Goal: Task Accomplishment & Management: Use online tool/utility

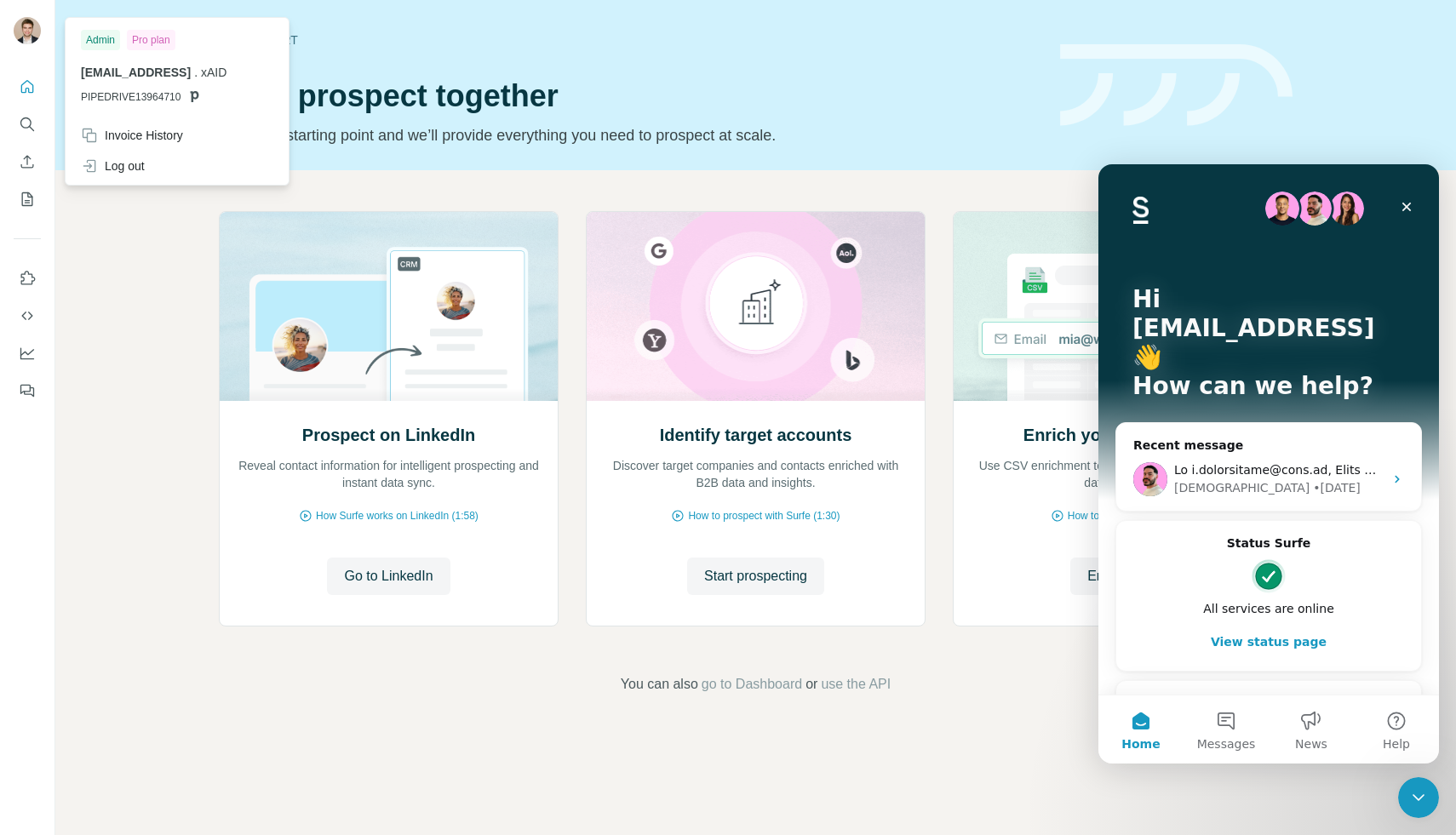
click at [31, 26] on img at bounding box center [27, 31] width 27 height 27
click at [23, 356] on icon "Dashboard" at bounding box center [27, 353] width 17 height 17
